Goal: Information Seeking & Learning: Learn about a topic

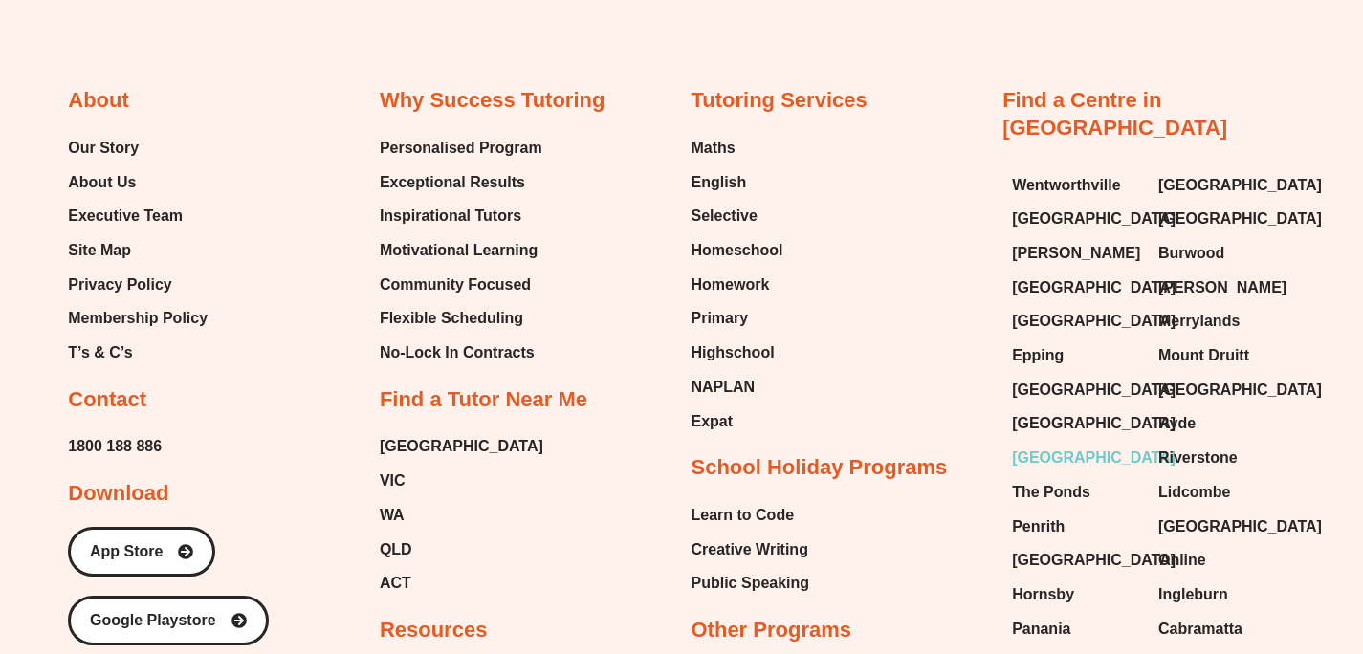
scroll to position [8231, 0]
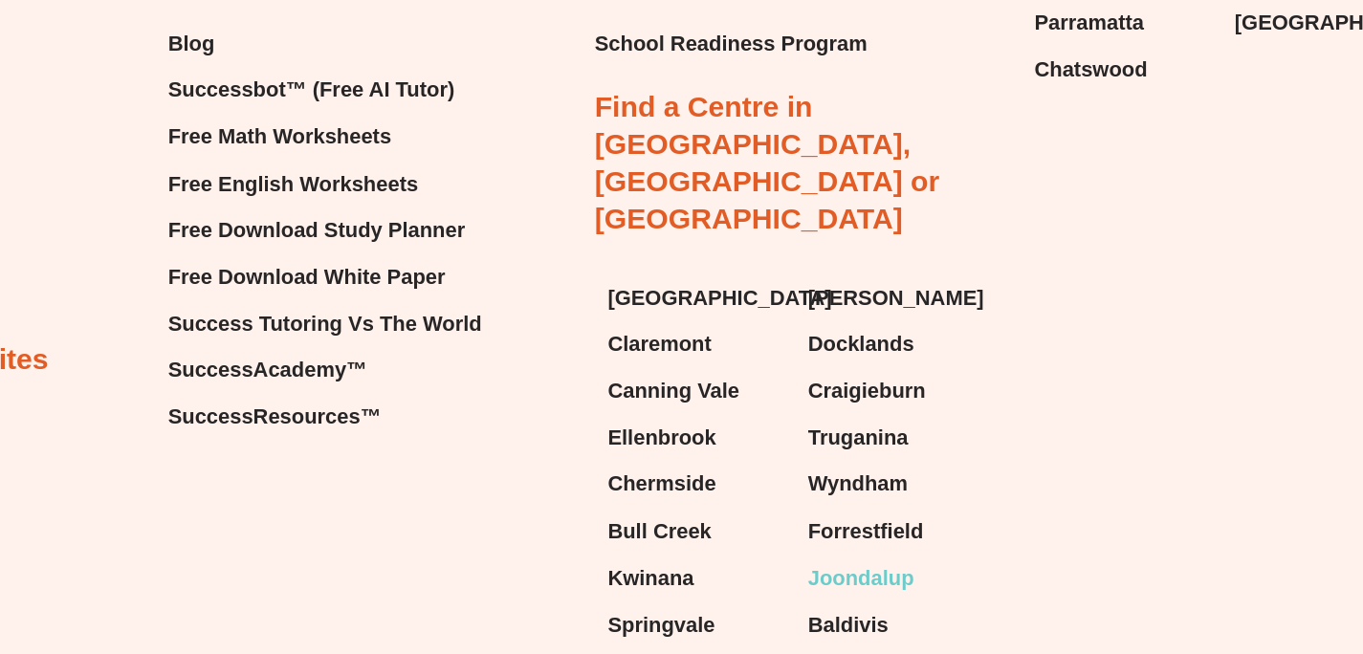
click at [886, 542] on span "Joondalup" at bounding box center [884, 556] width 77 height 29
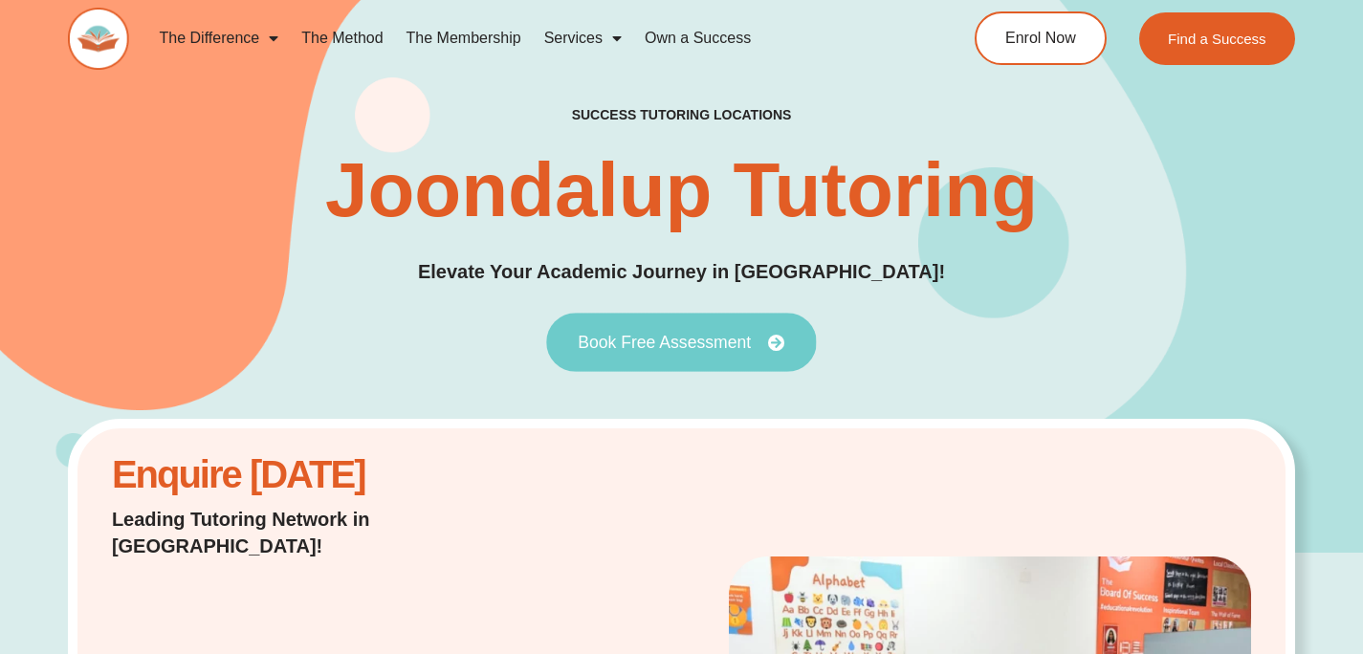
click at [648, 343] on span "Book Free Assessment" at bounding box center [664, 342] width 173 height 17
click at [699, 323] on link "Book Free Assessment" at bounding box center [681, 342] width 270 height 59
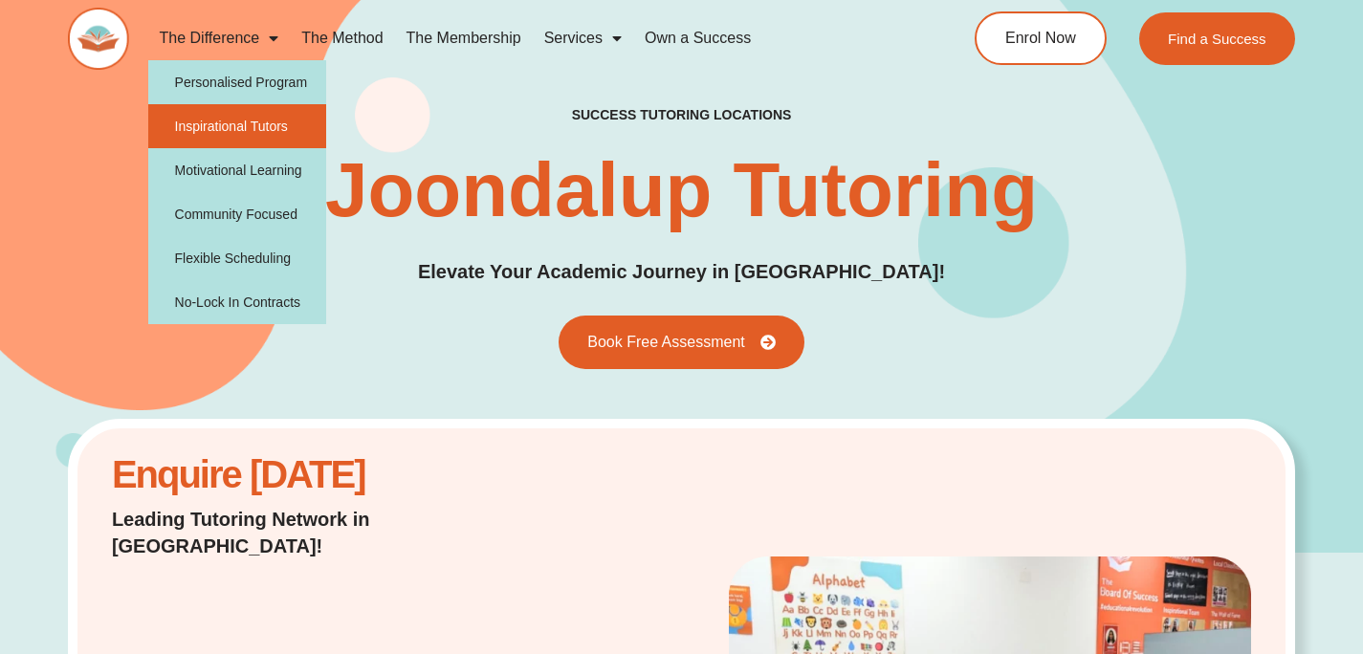
click at [271, 124] on link "Inspirational Tutors" at bounding box center [237, 126] width 179 height 44
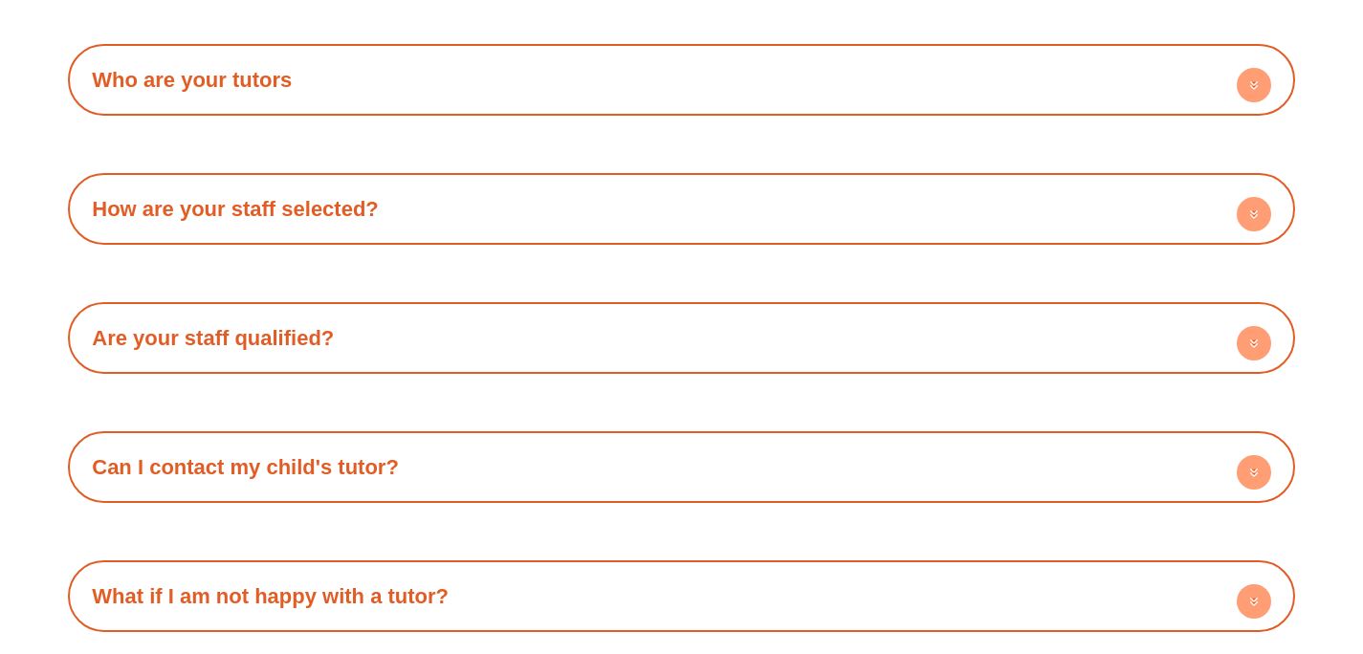
scroll to position [3323, 0]
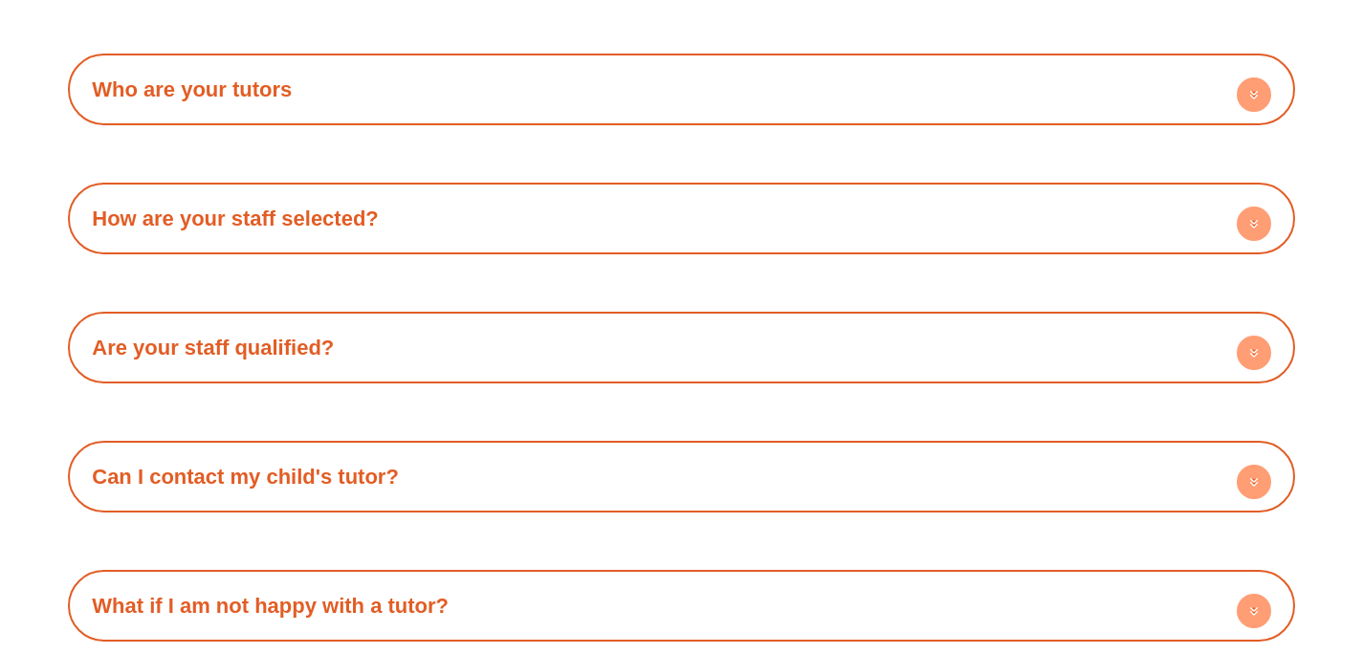
click at [209, 77] on link "Who are your tutors" at bounding box center [192, 89] width 200 height 24
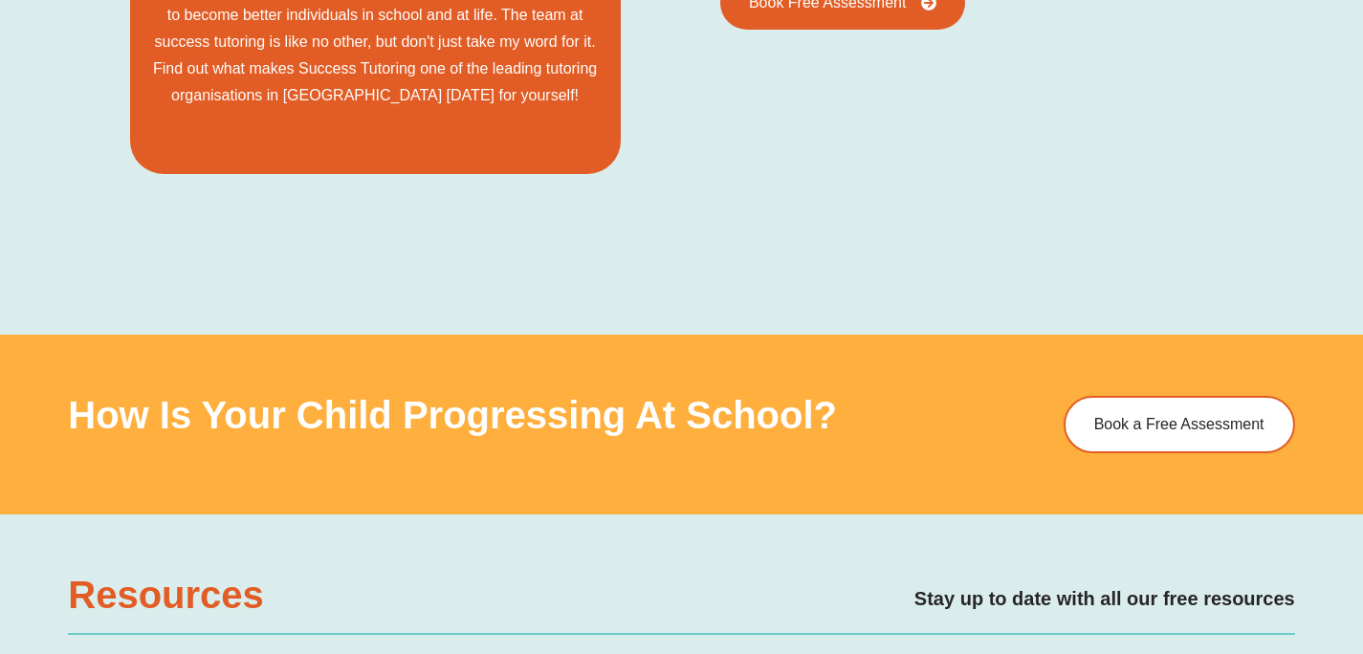
scroll to position [0, 0]
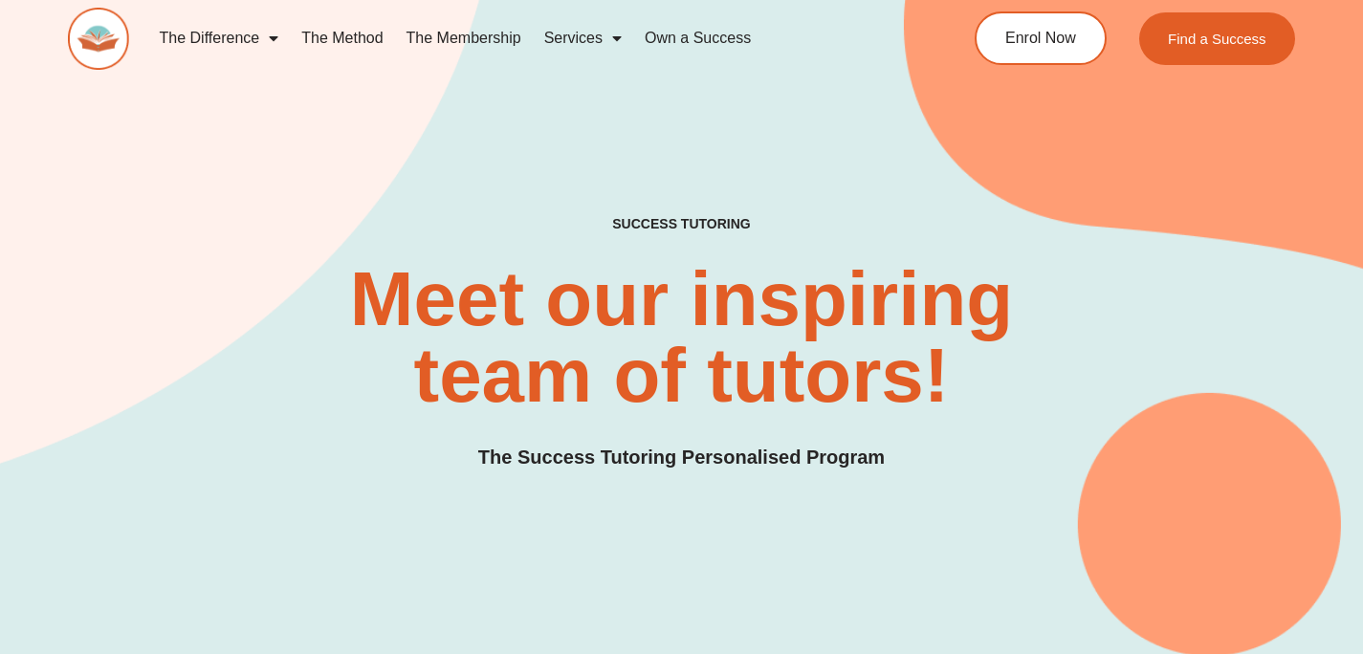
click at [280, 37] on link "The Difference" at bounding box center [219, 38] width 142 height 44
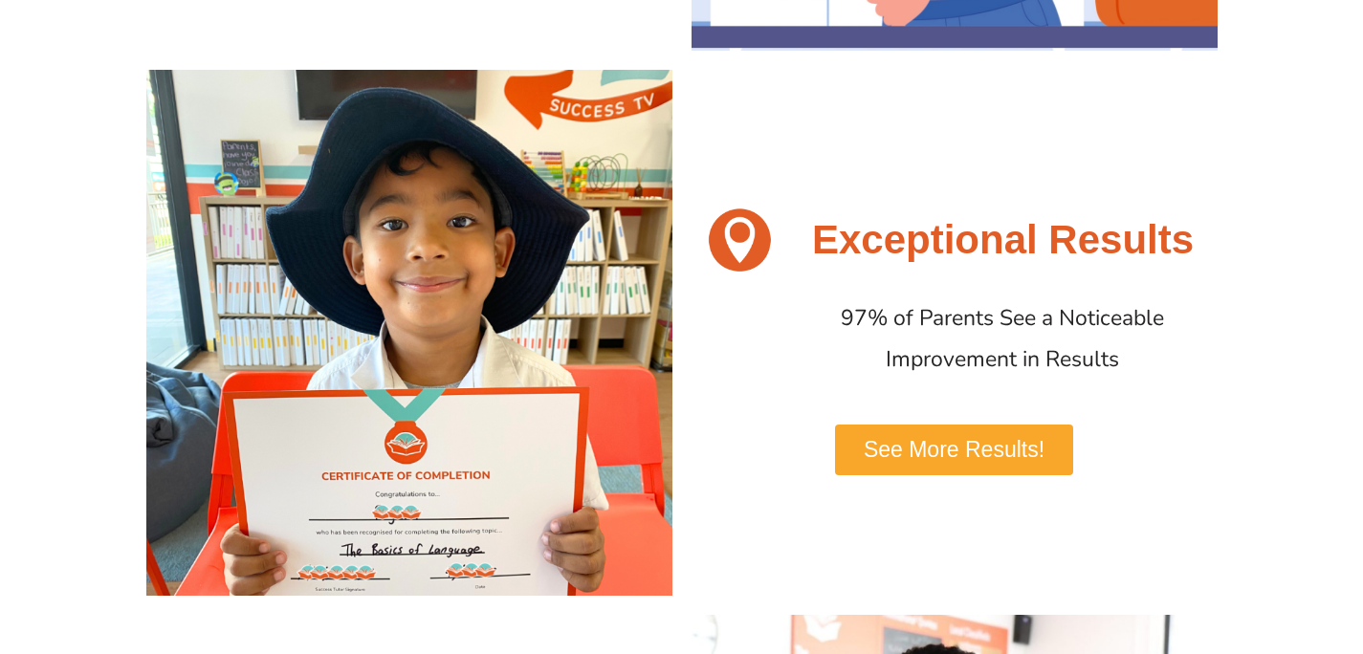
scroll to position [923, 0]
